Goal: Find specific page/section: Find specific page/section

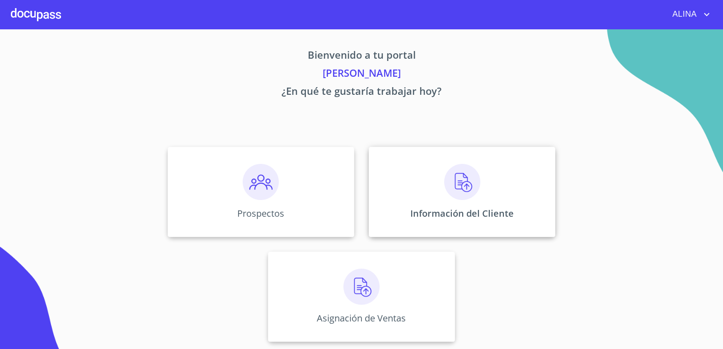
click at [416, 179] on div "Información del Cliente" at bounding box center [462, 192] width 187 height 90
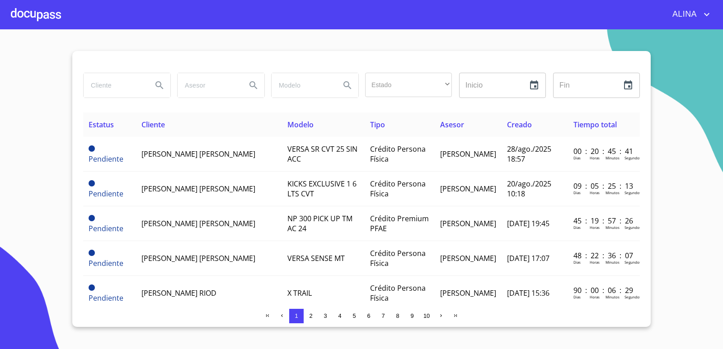
click at [105, 89] on input "search" at bounding box center [114, 85] width 61 height 24
type input "p"
type input "[PERSON_NAME]"
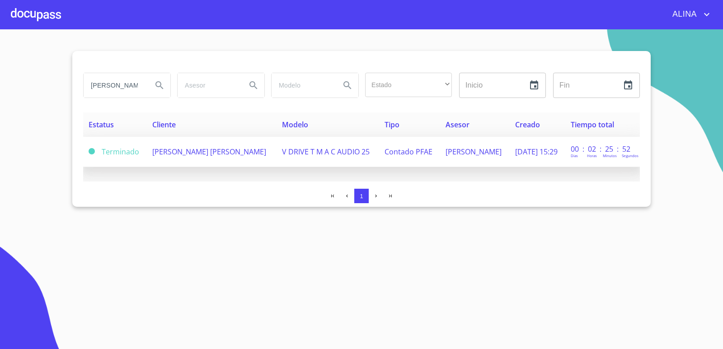
copy span "[PERSON_NAME] [PERSON_NAME]"
drag, startPoint x: 144, startPoint y: 147, endPoint x: 186, endPoint y: 165, distance: 45.8
click at [186, 165] on td "[PERSON_NAME] [PERSON_NAME]" at bounding box center [212, 152] width 130 height 30
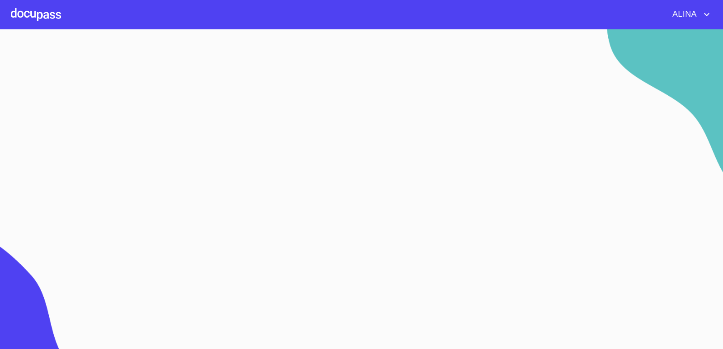
click at [61, 22] on div "ALINA" at bounding box center [361, 14] width 723 height 29
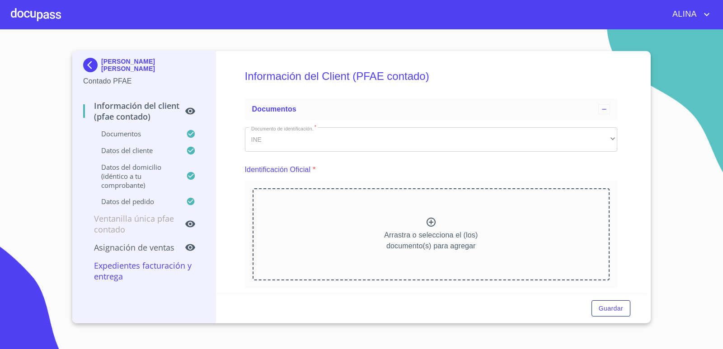
click at [55, 22] on div at bounding box center [36, 14] width 50 height 29
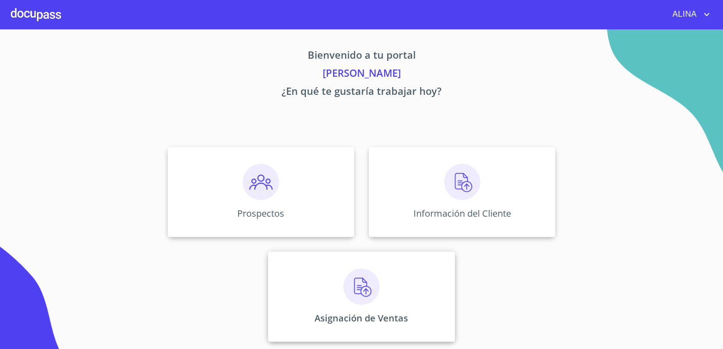
click at [407, 315] on p "Asignación de Ventas" at bounding box center [362, 318] width 94 height 12
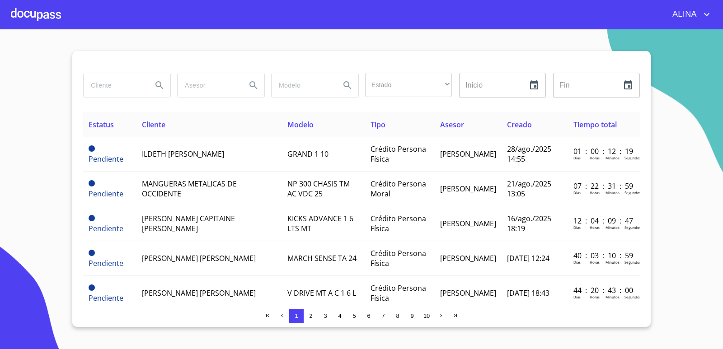
click at [122, 87] on input "search" at bounding box center [114, 85] width 61 height 24
paste input "[PERSON_NAME] [PERSON_NAME]"
type input "[PERSON_NAME] [PERSON_NAME]"
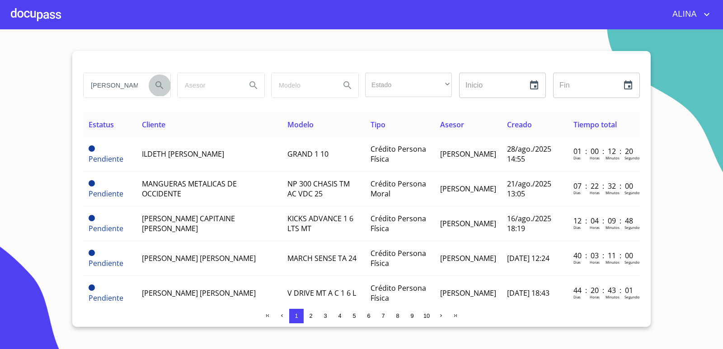
click at [163, 88] on icon "Search" at bounding box center [159, 85] width 11 height 11
click at [158, 86] on icon "Search" at bounding box center [159, 85] width 11 height 11
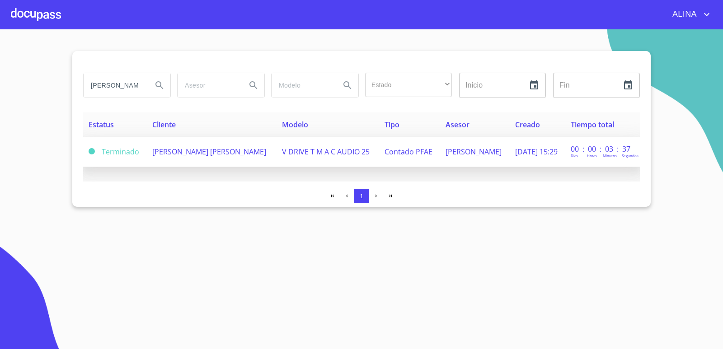
click at [188, 156] on td "[PERSON_NAME] [PERSON_NAME]" at bounding box center [212, 152] width 130 height 30
